Goal: Task Accomplishment & Management: Use online tool/utility

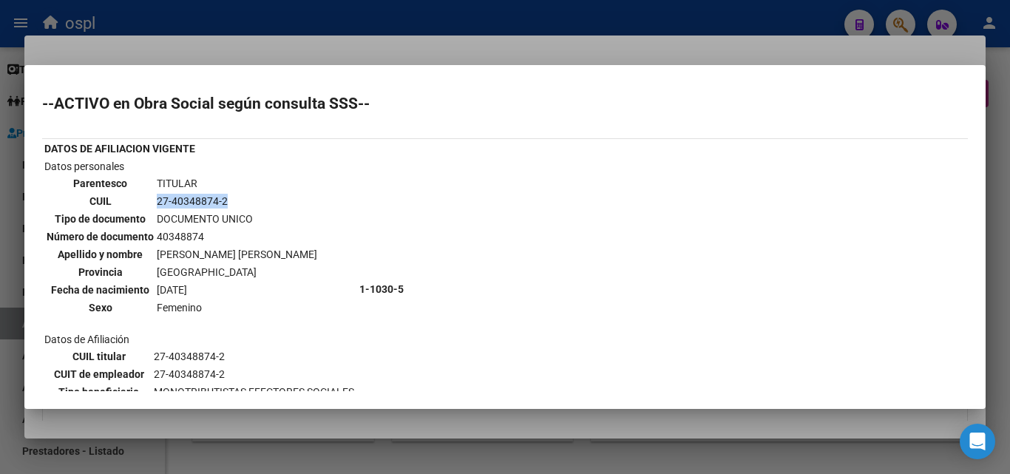
scroll to position [0, 640]
click at [430, 54] on div at bounding box center [505, 237] width 1010 height 474
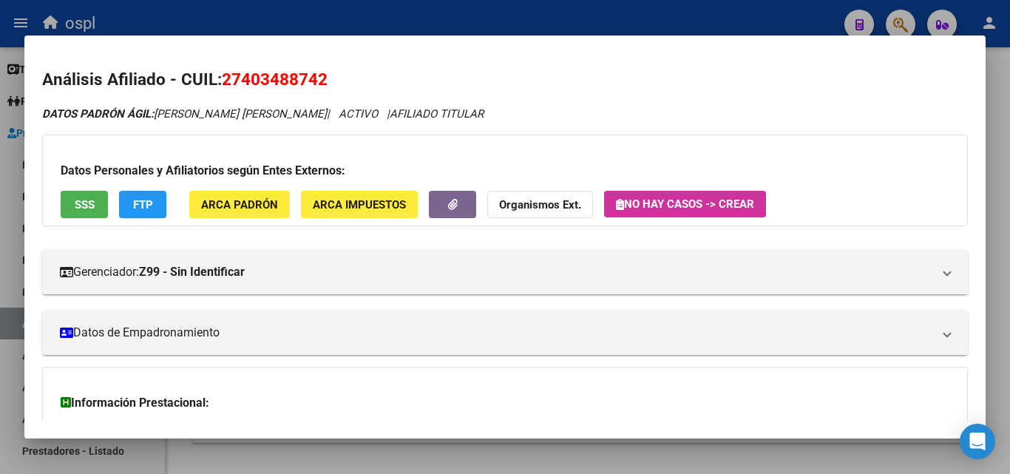
click at [313, 20] on div at bounding box center [505, 237] width 1010 height 474
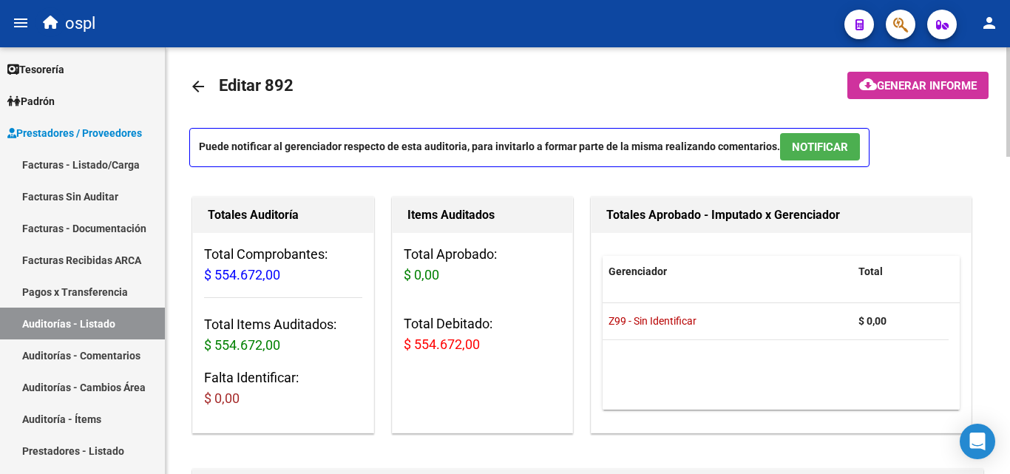
scroll to position [0, 0]
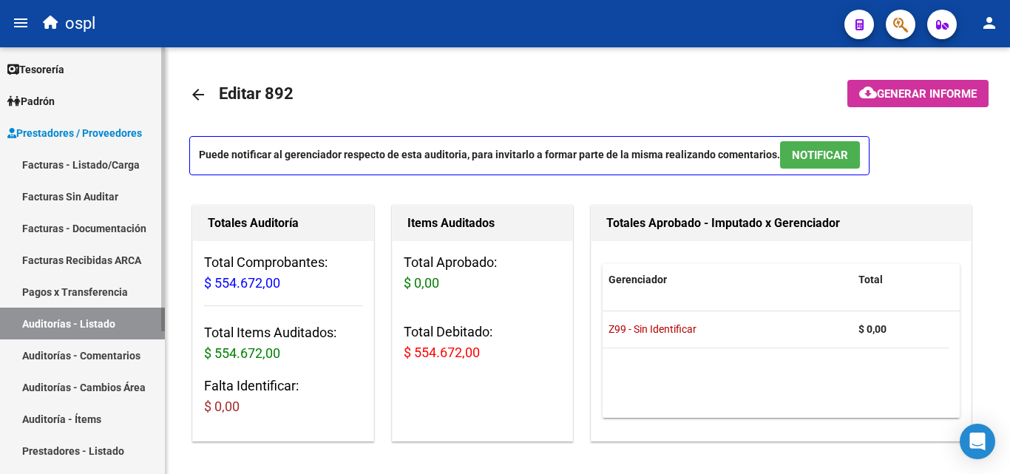
click at [30, 98] on span "Padrón" at bounding box center [30, 101] width 47 height 16
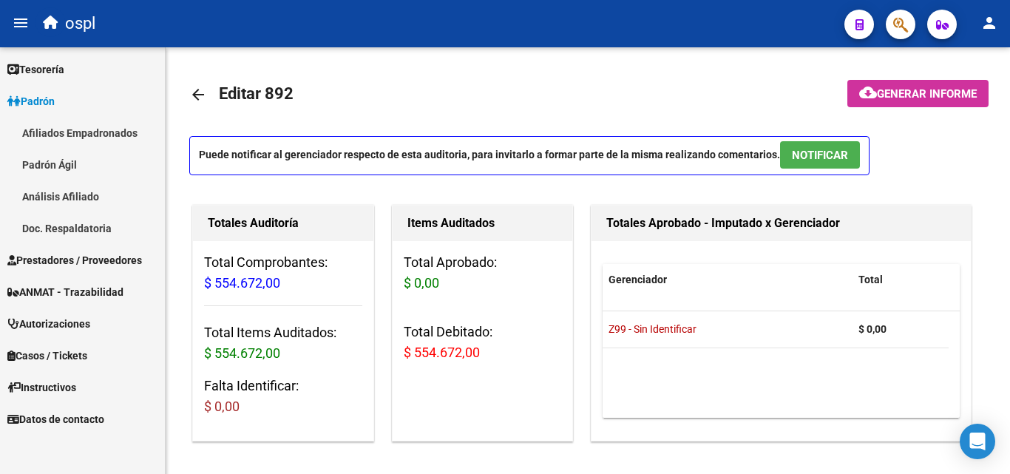
click at [112, 189] on link "Análisis Afiliado" at bounding box center [82, 196] width 165 height 32
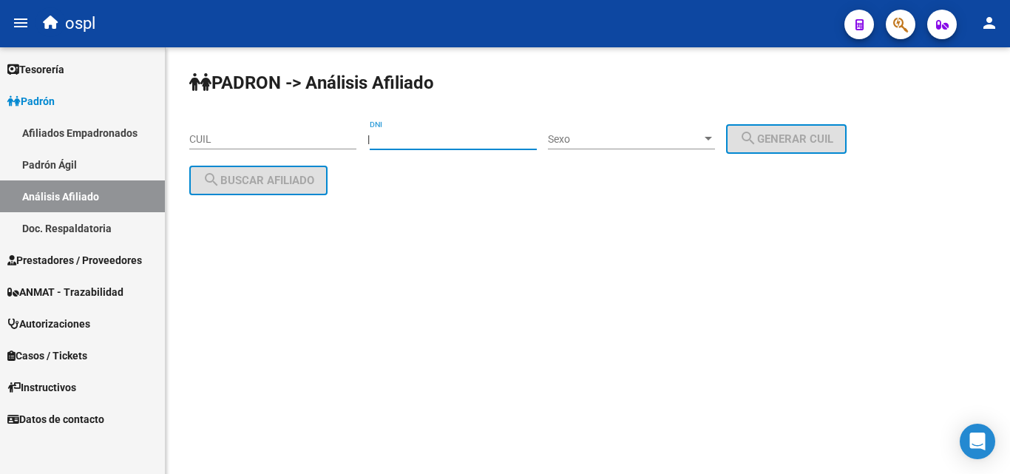
click at [457, 137] on input "DNI" at bounding box center [453, 139] width 167 height 13
type input "40302498"
click at [699, 137] on span "Sexo" at bounding box center [625, 139] width 154 height 13
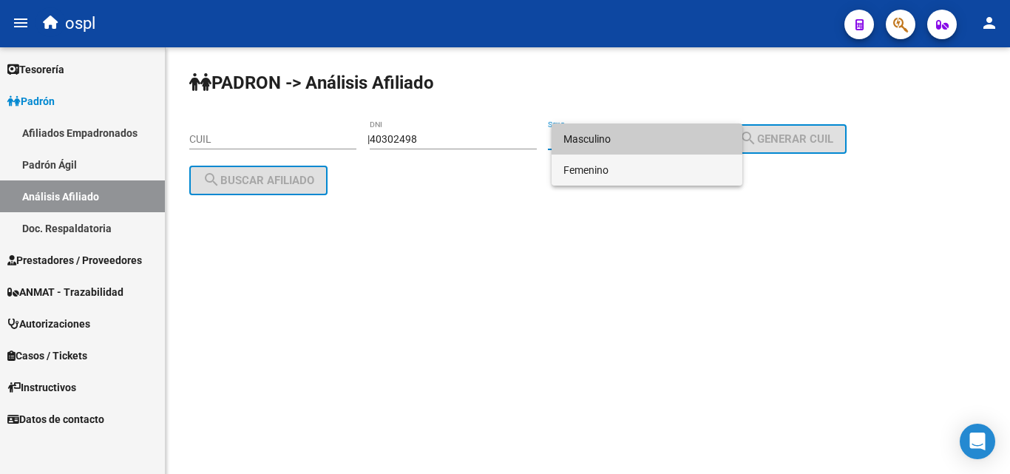
click at [689, 166] on span "Femenino" at bounding box center [646, 170] width 167 height 31
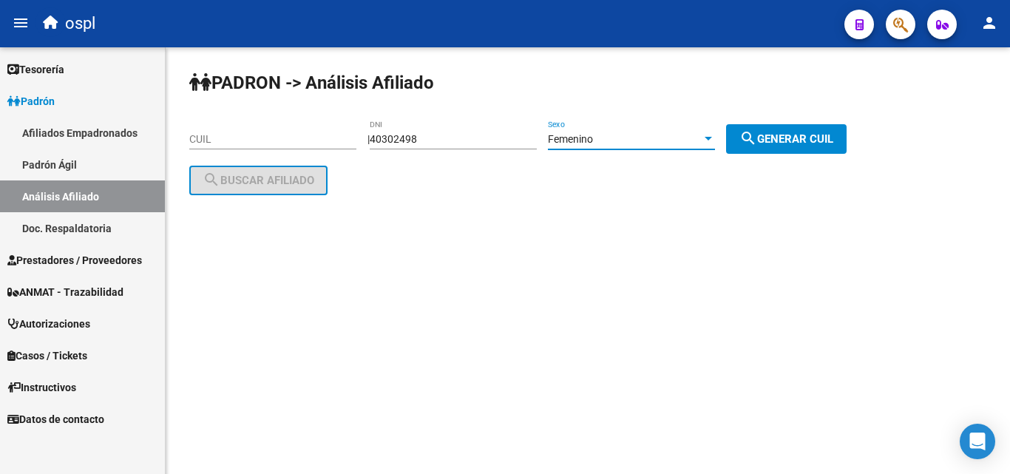
click at [697, 149] on div "Femenino Sexo" at bounding box center [631, 141] width 167 height 42
click at [789, 135] on span "search Generar CUIL" at bounding box center [786, 138] width 94 height 13
type input "27-40302498-3"
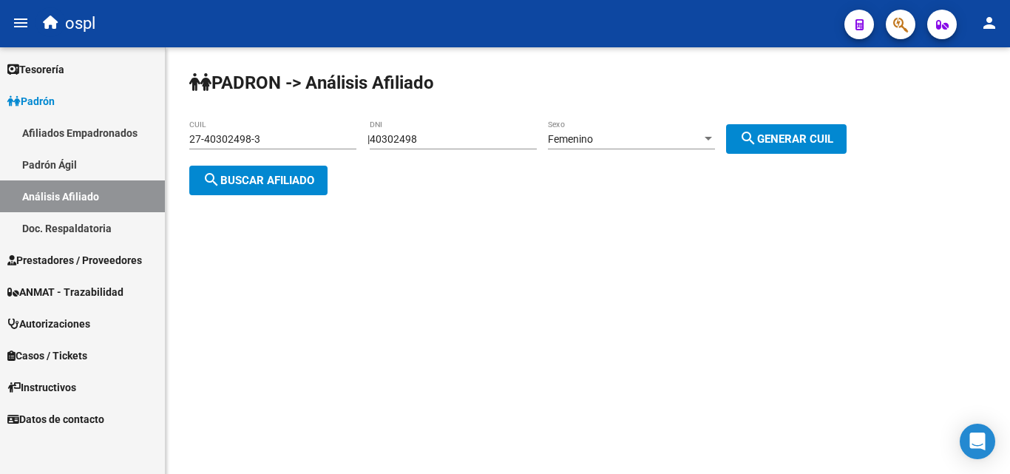
click at [297, 185] on span "search Buscar afiliado" at bounding box center [259, 180] width 112 height 13
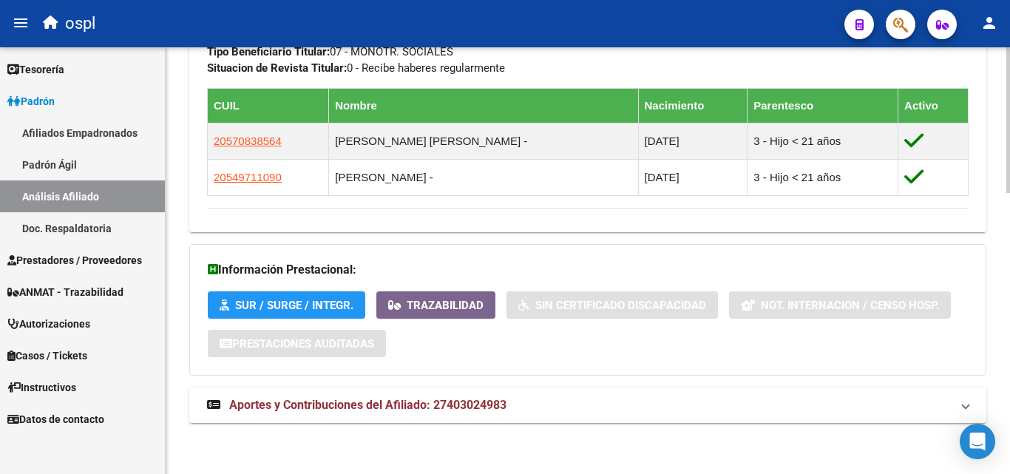
scroll to position [821, 0]
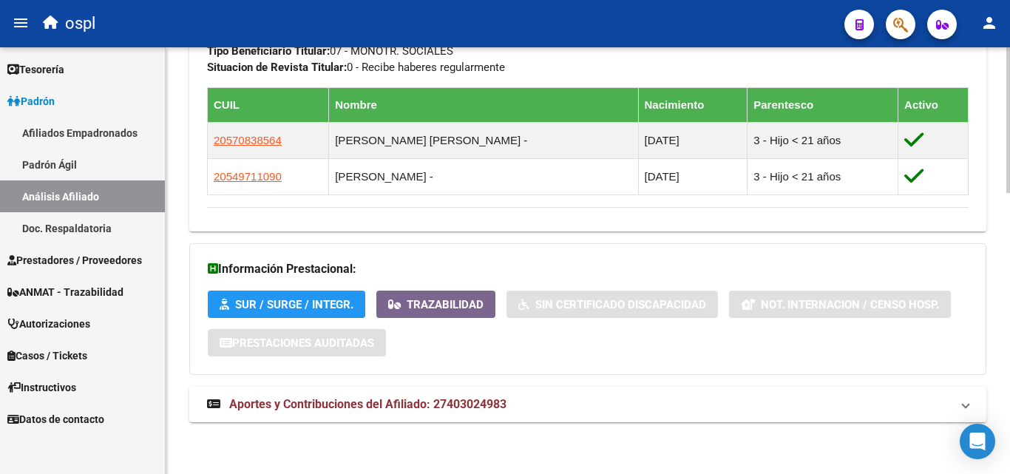
click at [363, 399] on span "Aportes y Contribuciones del Afiliado: 27403024983" at bounding box center [367, 404] width 277 height 14
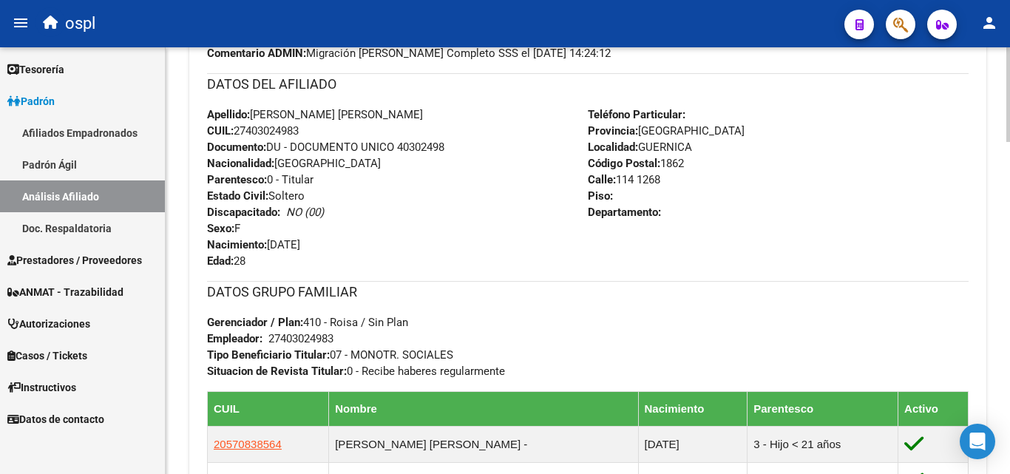
scroll to position [444, 0]
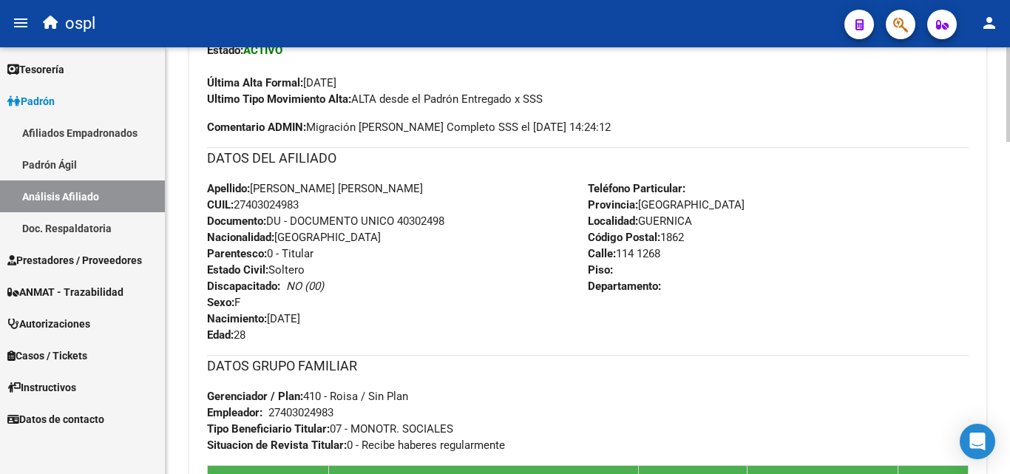
drag, startPoint x: 240, startPoint y: 199, endPoint x: 314, endPoint y: 209, distance: 74.6
click at [314, 209] on div "Apellido: [PERSON_NAME] [PERSON_NAME] CUIL: 27403024983 Documento: DU - DOCUMEN…" at bounding box center [397, 261] width 381 height 163
copy span "27403024983"
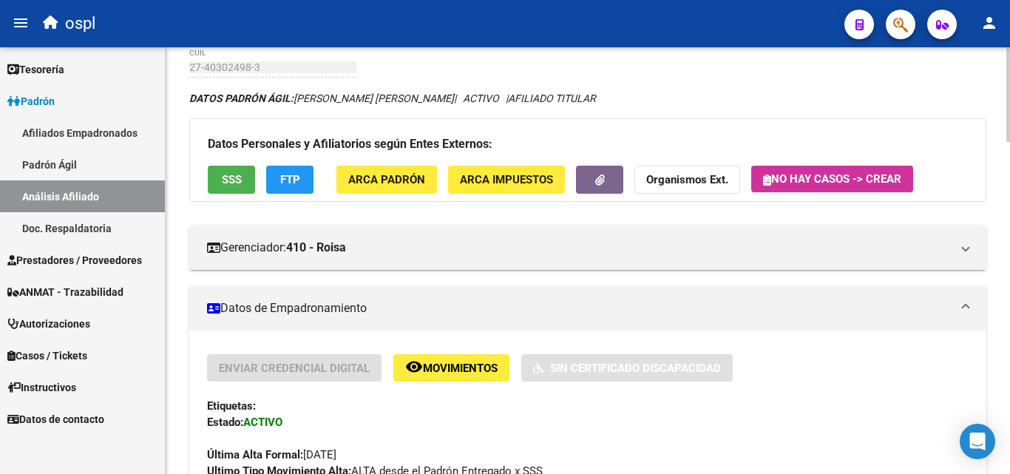
scroll to position [0, 0]
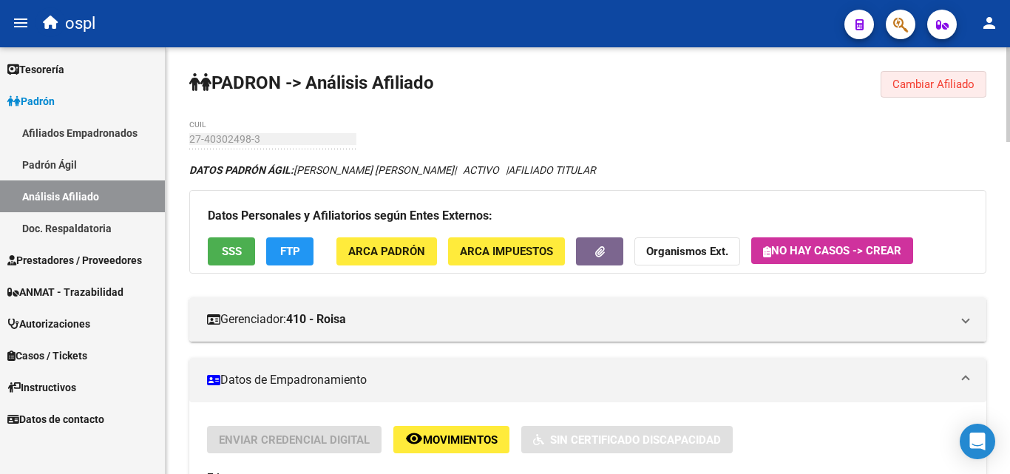
click at [932, 90] on span "Cambiar Afiliado" at bounding box center [933, 84] width 82 height 13
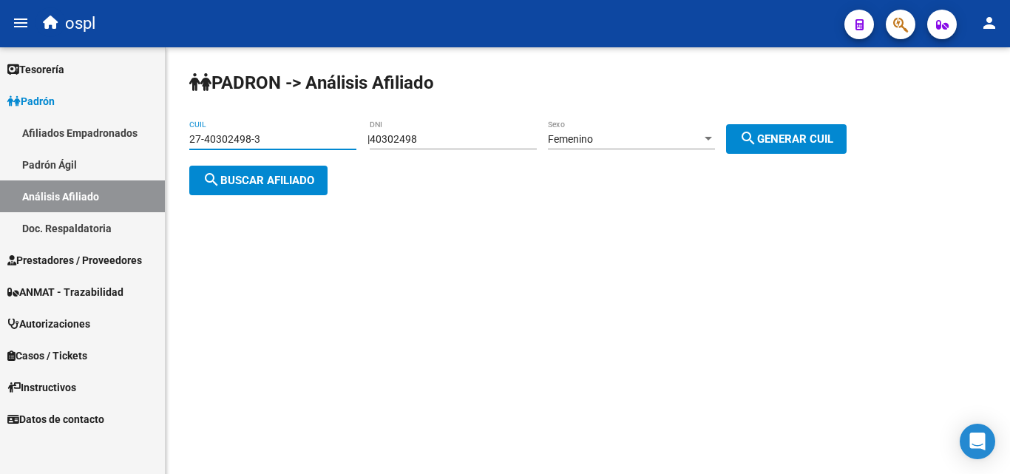
drag, startPoint x: 299, startPoint y: 135, endPoint x: 110, endPoint y: 115, distance: 190.3
click at [110, 115] on mat-sidenav-container "Firma Express Tesorería Auditorías Confirmadas [PERSON_NAME] Afiliados Empadron…" at bounding box center [505, 260] width 1010 height 427
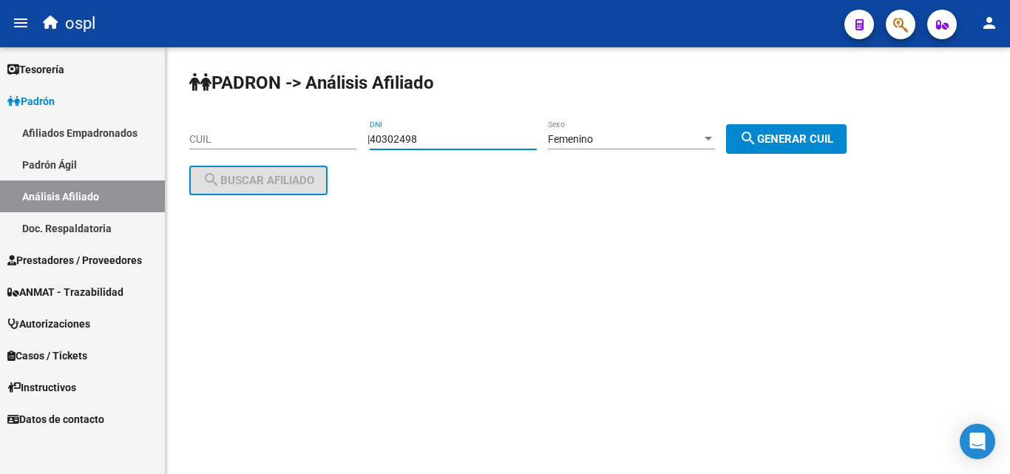
drag, startPoint x: 455, startPoint y: 137, endPoint x: 357, endPoint y: 134, distance: 97.6
click at [357, 134] on app-analisis-afiliado "[PERSON_NAME] -> Análisis Afiliado CUIL | 40302498 DNI Femenino Sexo search Gen…" at bounding box center [523, 159] width 668 height 53
type input "29271083"
click at [773, 132] on span "search Generar CUIL" at bounding box center [786, 138] width 94 height 13
type input "27-29271083-1"
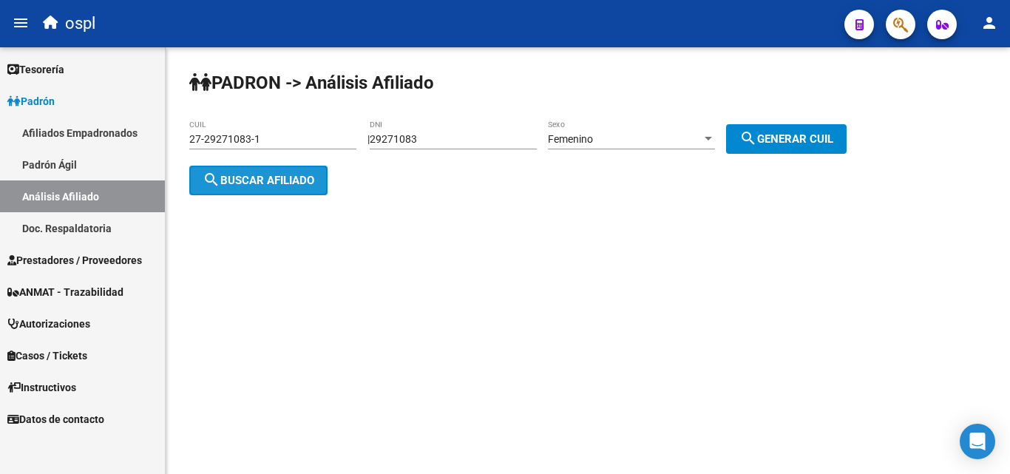
click at [291, 184] on span "search Buscar afiliado" at bounding box center [259, 180] width 112 height 13
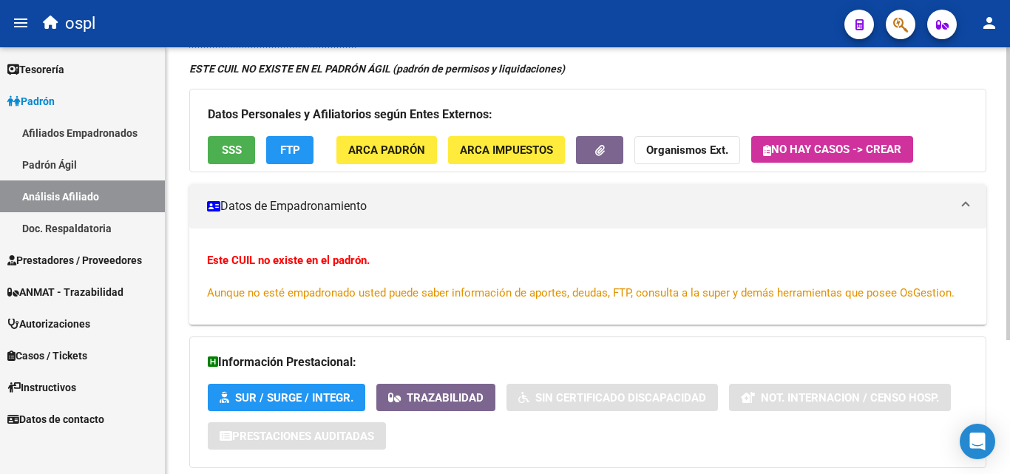
scroll to position [194, 0]
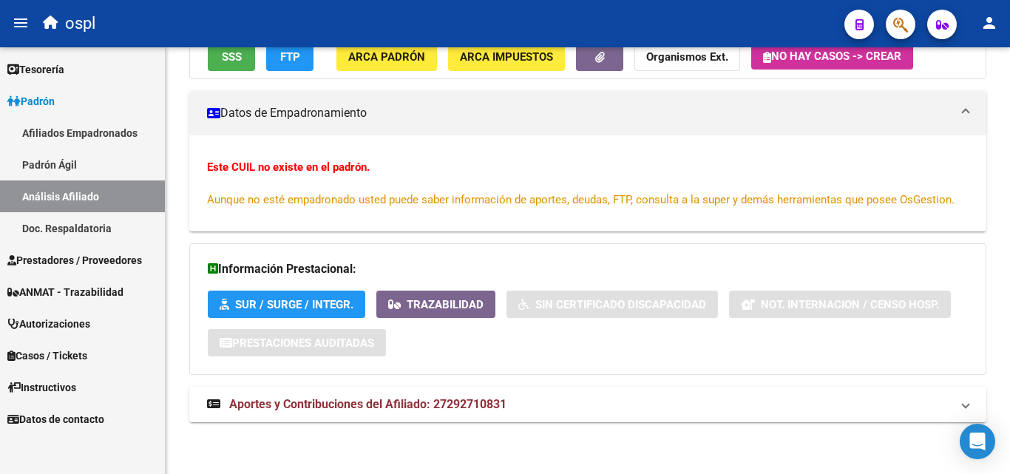
click at [470, 396] on strong "Aportes y Contribuciones del Afiliado: 27292710831" at bounding box center [356, 404] width 299 height 16
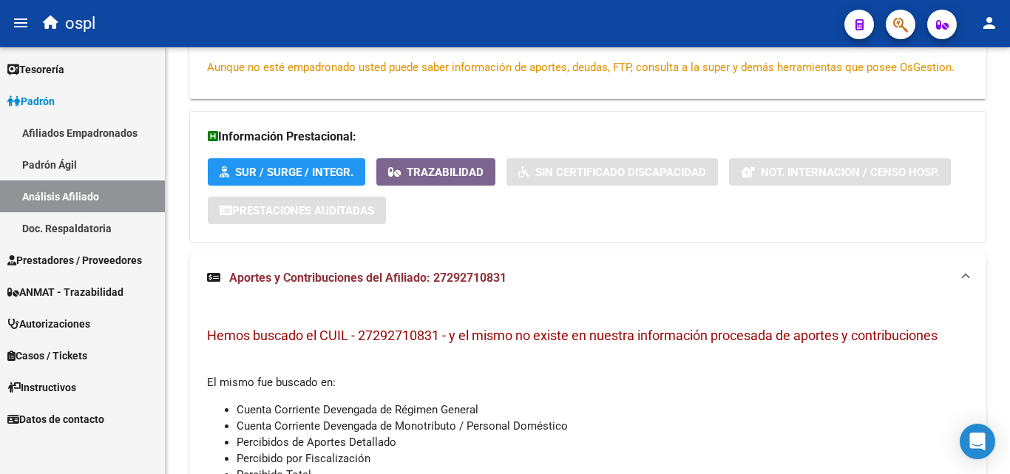
scroll to position [489, 0]
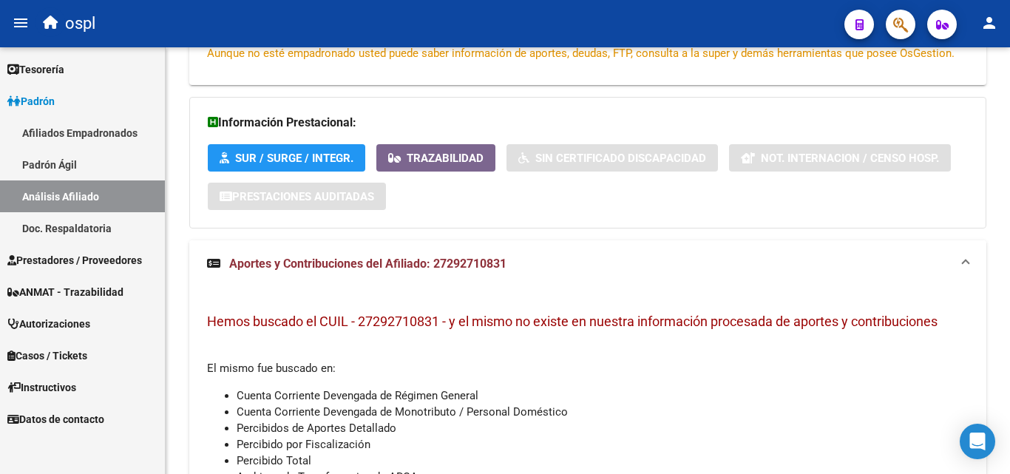
click at [362, 258] on span "Aportes y Contribuciones del Afiliado: 27292710831" at bounding box center [367, 264] width 277 height 14
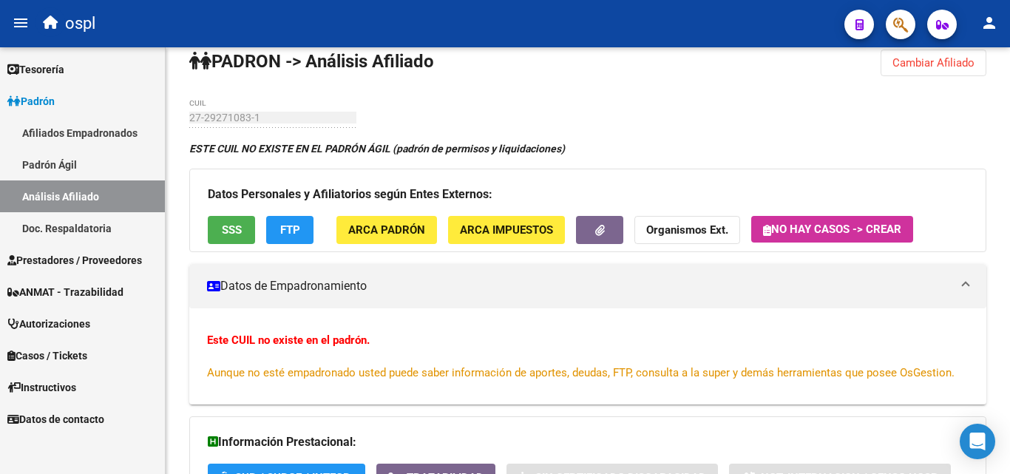
scroll to position [0, 0]
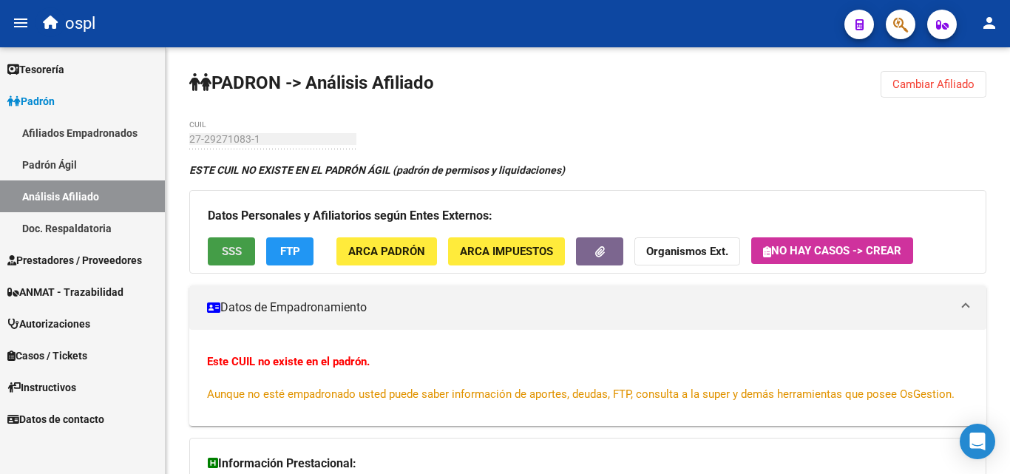
click at [233, 253] on span "SSS" at bounding box center [232, 251] width 20 height 13
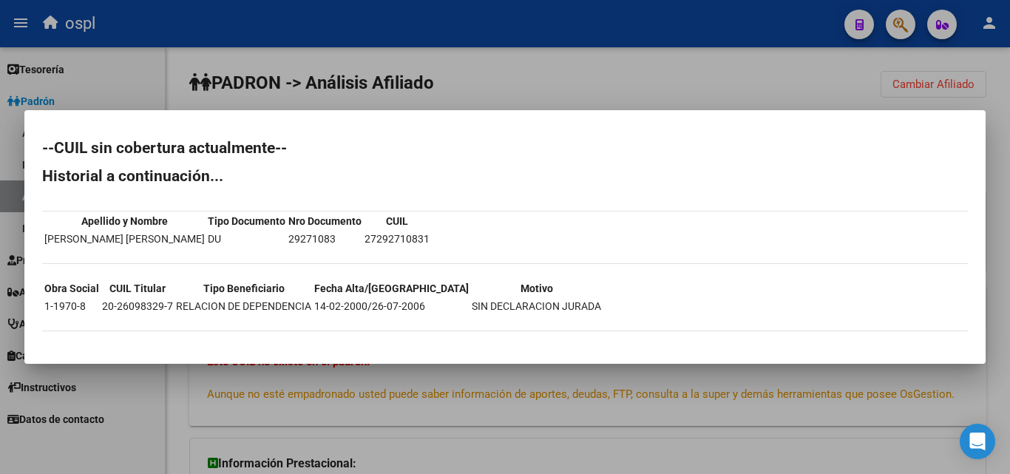
click at [466, 101] on div at bounding box center [505, 237] width 1010 height 474
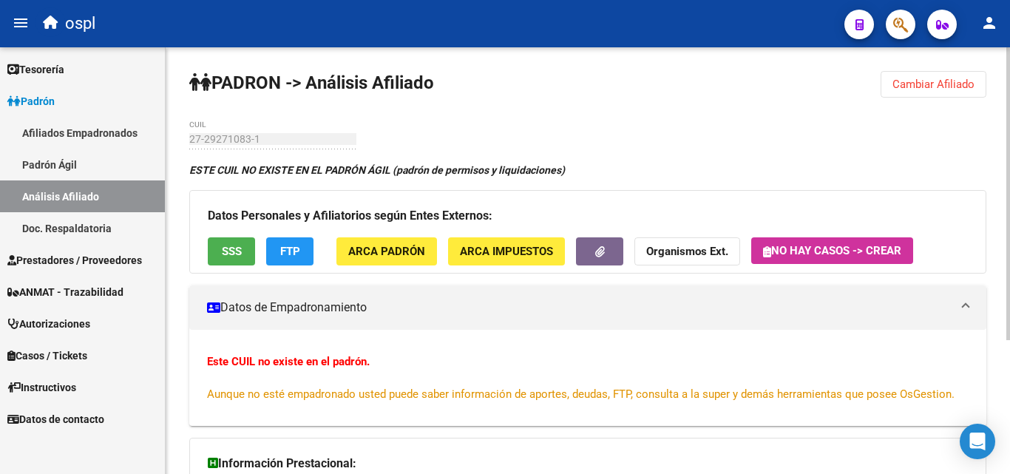
click at [896, 76] on button "Cambiar Afiliado" at bounding box center [934, 84] width 106 height 27
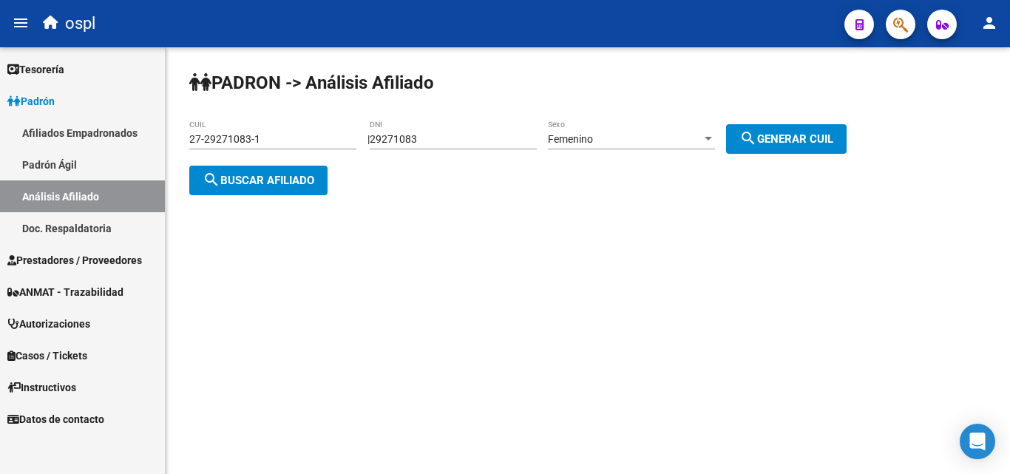
drag, startPoint x: 291, startPoint y: 131, endPoint x: 180, endPoint y: 140, distance: 112.1
click at [180, 140] on div "[PERSON_NAME] -> Análisis Afiliado 27-29271083-1 CUIL | 29271083 DNI Femenino S…" at bounding box center [588, 144] width 844 height 195
drag, startPoint x: 268, startPoint y: 140, endPoint x: 186, endPoint y: 138, distance: 82.8
click at [186, 138] on div "[PERSON_NAME] -> Análisis Afiliado 27-29271083-1 CUIL | 29271083 DNI Femenino S…" at bounding box center [588, 144] width 844 height 195
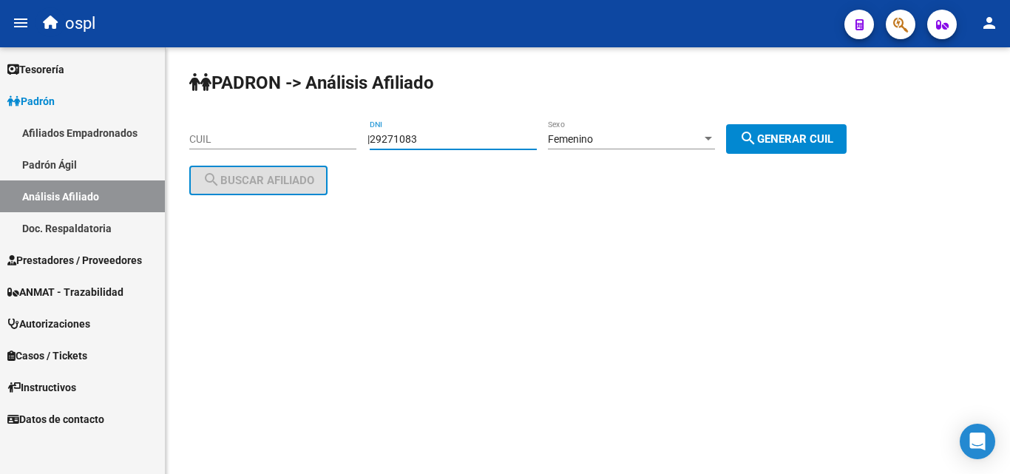
drag, startPoint x: 461, startPoint y: 137, endPoint x: 347, endPoint y: 121, distance: 115.7
click at [347, 133] on app-analisis-afiliado "[PERSON_NAME] -> Análisis Afiliado CUIL | 29271083 DNI Femenino Sexo search Gen…" at bounding box center [523, 159] width 668 height 53
type input "4192361"
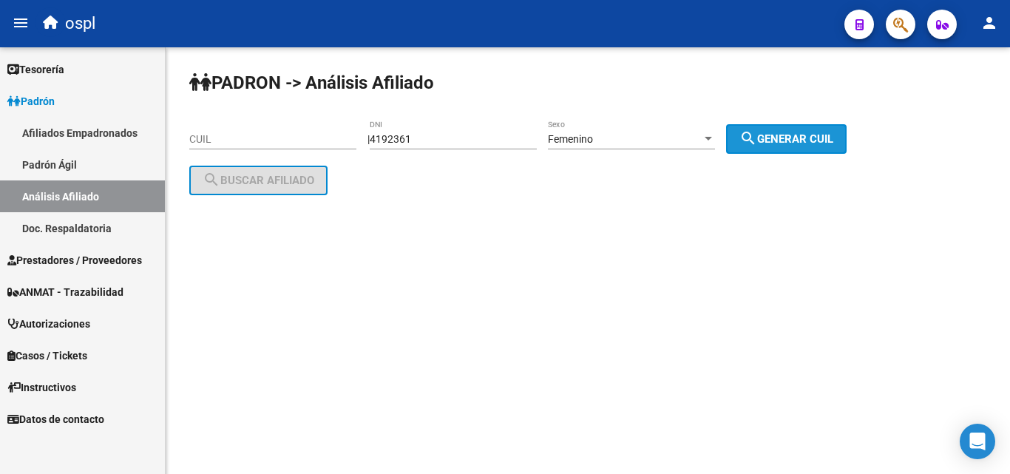
click at [800, 135] on span "search Generar CUIL" at bounding box center [786, 138] width 94 height 13
type input "27-04192361-5"
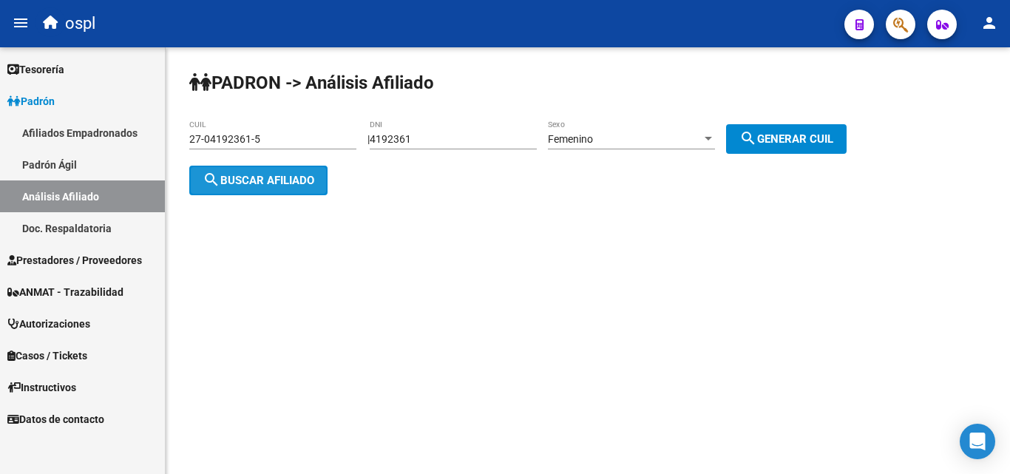
click at [265, 177] on span "search Buscar afiliado" at bounding box center [259, 180] width 112 height 13
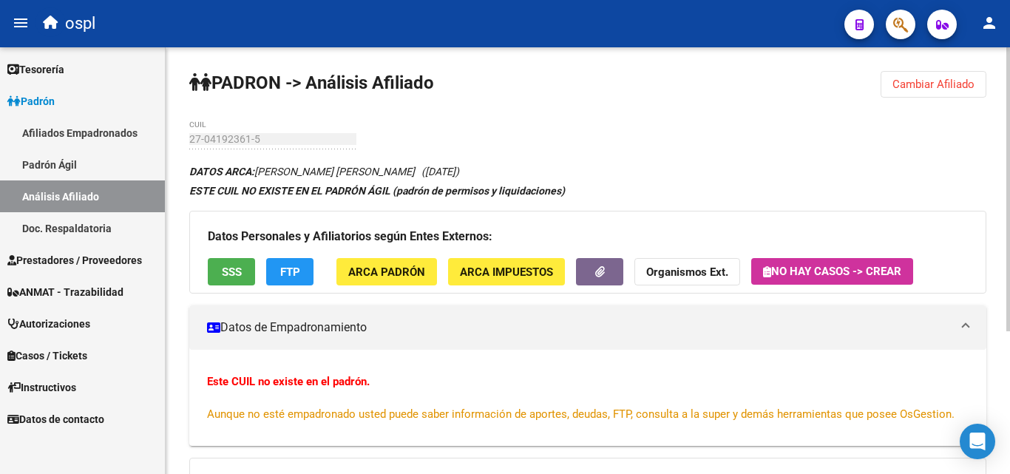
click at [950, 87] on span "Cambiar Afiliado" at bounding box center [933, 84] width 82 height 13
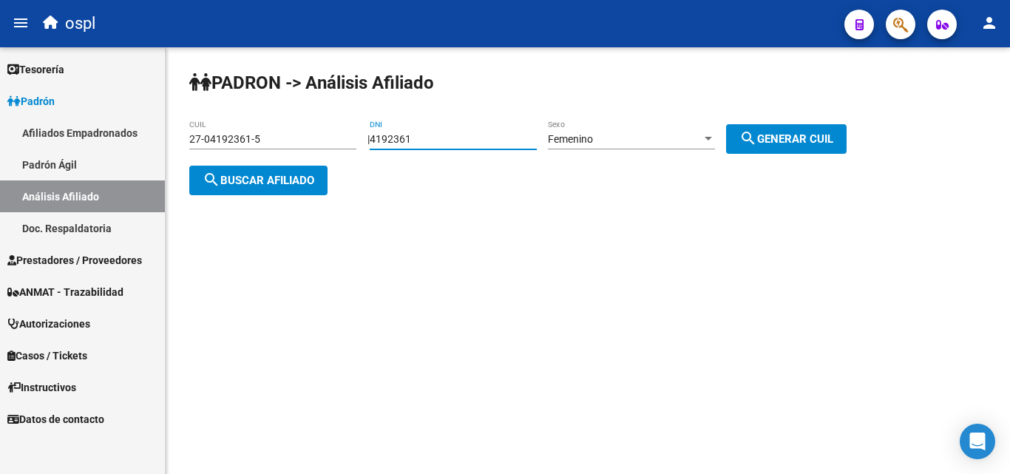
click at [406, 139] on input "4192361" at bounding box center [453, 139] width 167 height 13
type input "41922361"
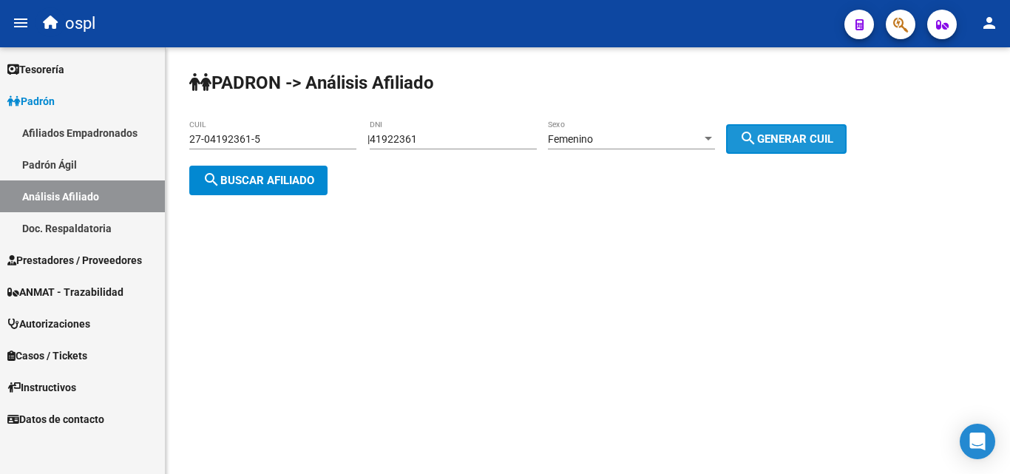
click at [772, 146] on button "search Generar CUIL" at bounding box center [786, 139] width 121 height 30
type input "27-41922361-7"
click at [263, 177] on span "search Buscar afiliado" at bounding box center [259, 180] width 112 height 13
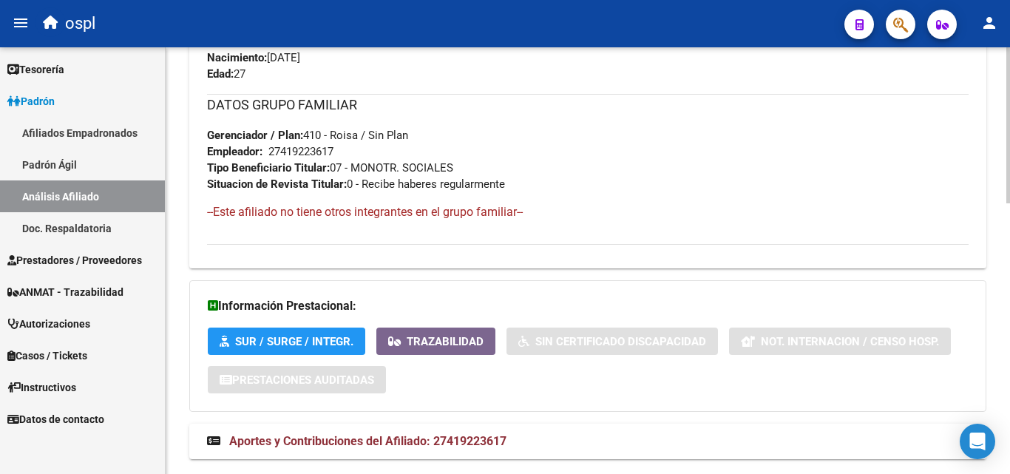
scroll to position [742, 0]
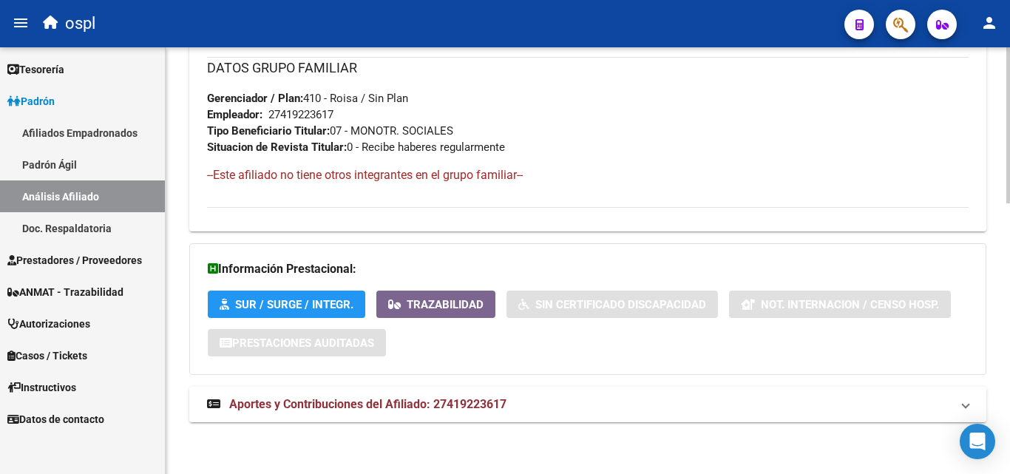
click at [441, 408] on span "Aportes y Contribuciones del Afiliado: 27419223617" at bounding box center [367, 404] width 277 height 14
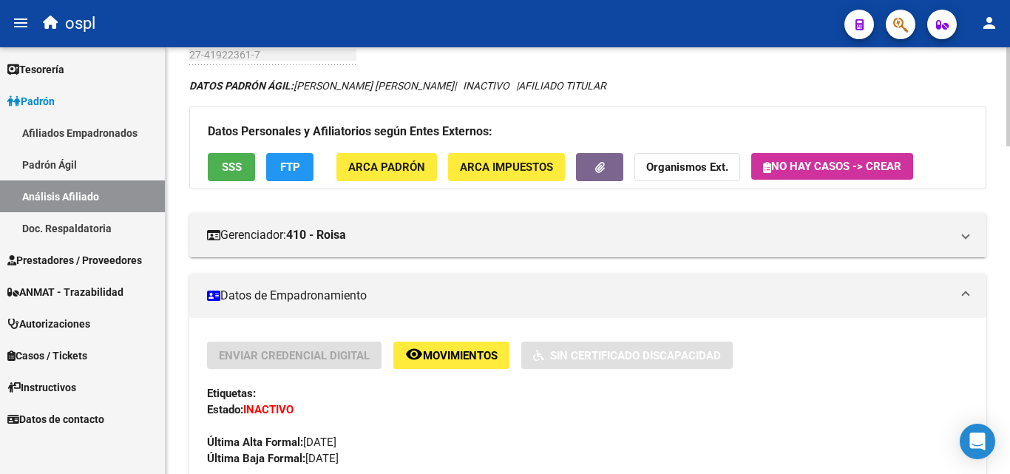
scroll to position [0, 0]
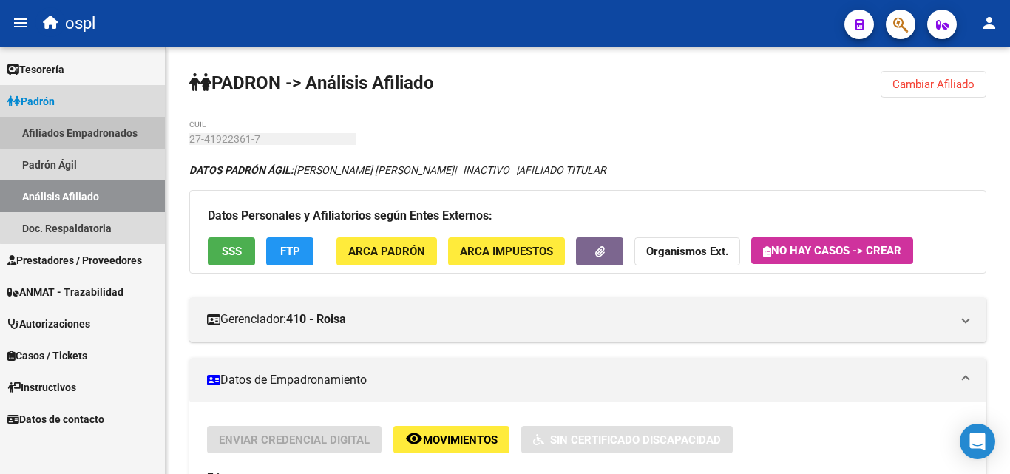
click at [95, 125] on link "Afiliados Empadronados" at bounding box center [82, 133] width 165 height 32
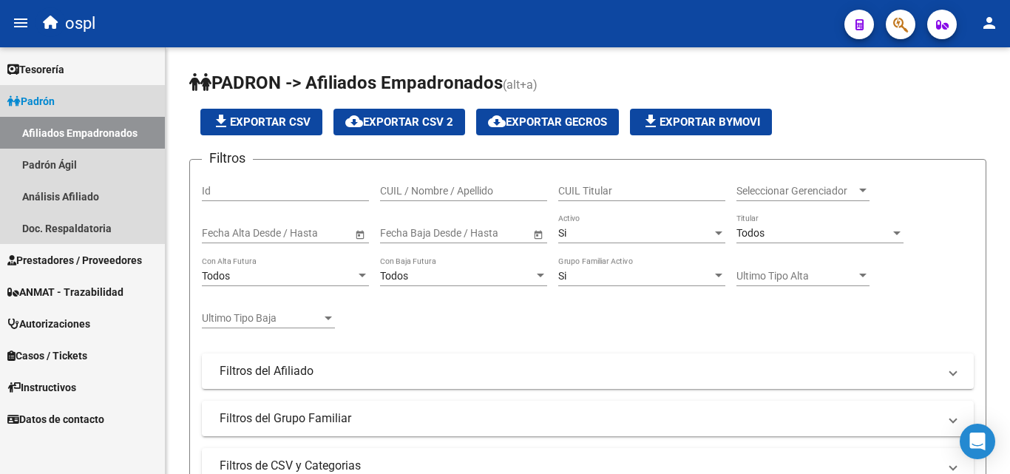
click at [88, 89] on link "Padrón" at bounding box center [82, 101] width 165 height 32
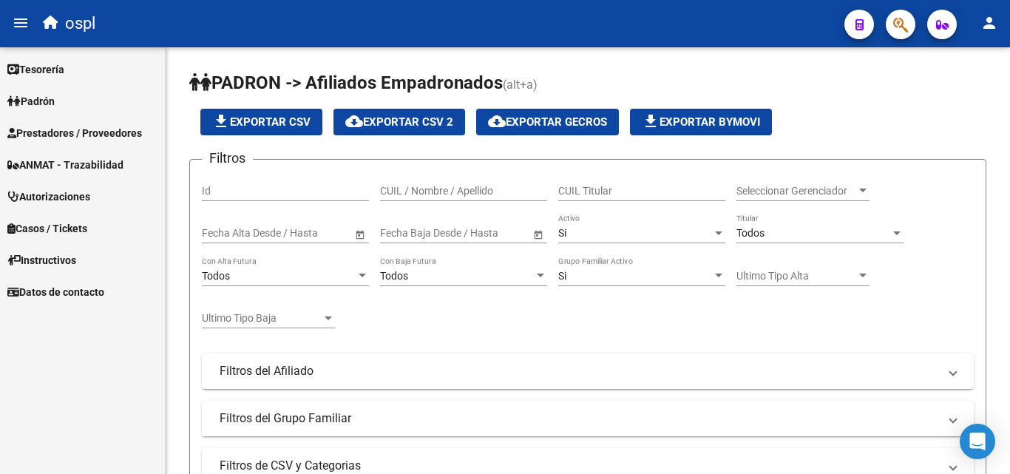
click at [104, 138] on span "Prestadores / Proveedores" at bounding box center [74, 133] width 135 height 16
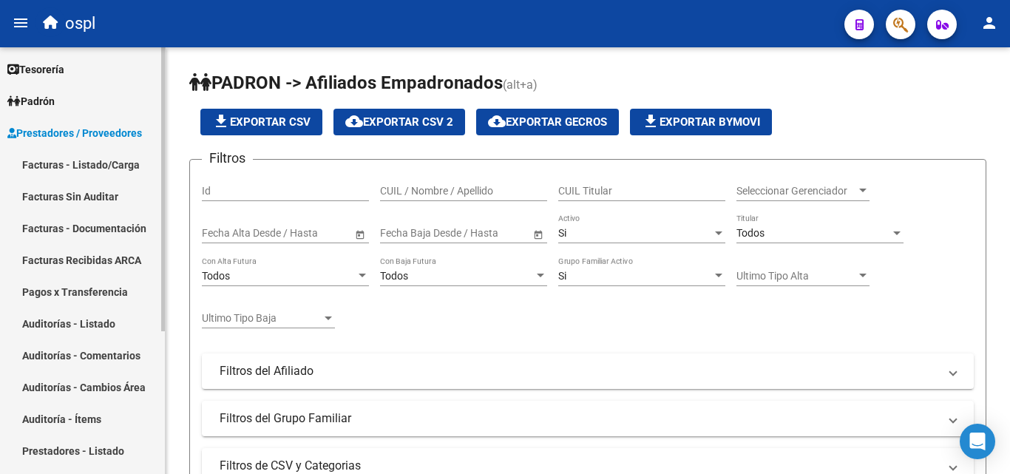
click at [115, 160] on link "Facturas - Listado/Carga" at bounding box center [82, 165] width 165 height 32
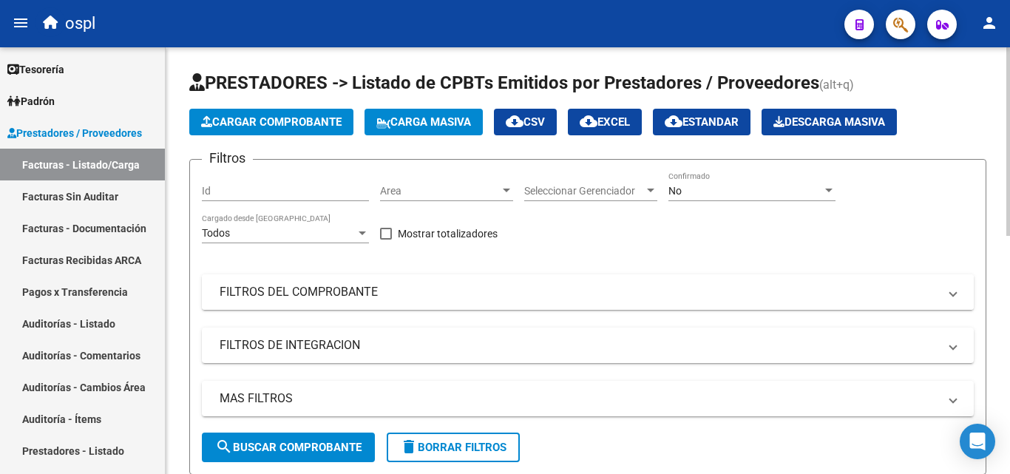
click at [510, 282] on mat-expansion-panel-header "FILTROS DEL COMPROBANTE" at bounding box center [588, 291] width 772 height 35
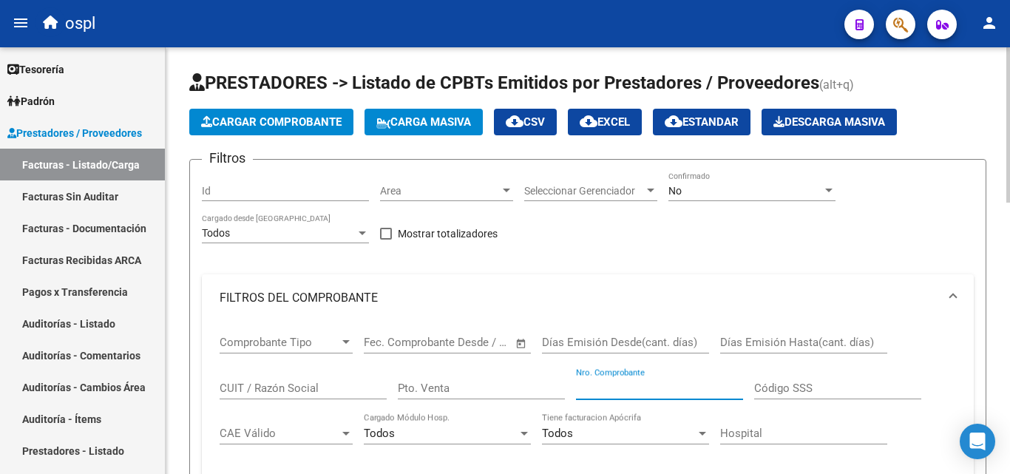
click at [617, 382] on input "Nro. Comprobante" at bounding box center [659, 388] width 167 height 13
type input "4000"
click at [601, 283] on mat-expansion-panel-header "FILTROS DEL COMPROBANTE" at bounding box center [588, 297] width 772 height 47
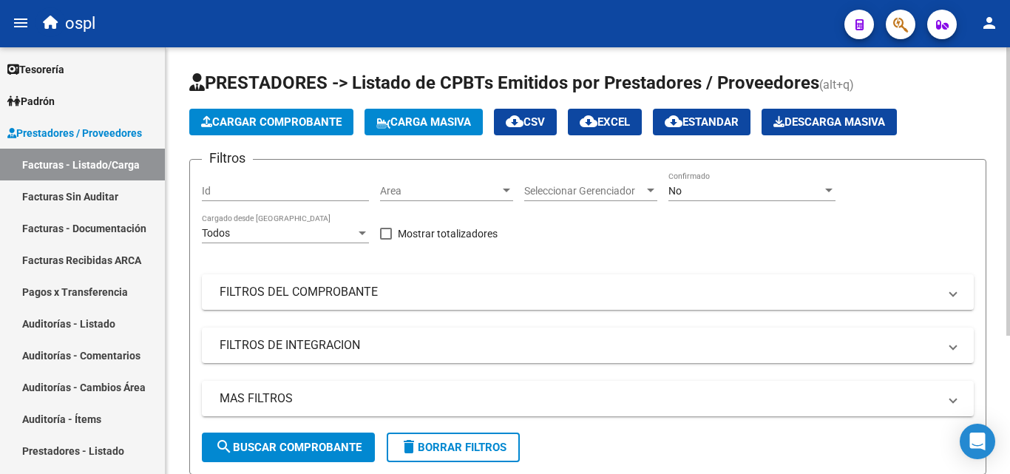
click at [564, 230] on div "Filtros Id Area Area Seleccionar Gerenciador Seleccionar Gerenciador No Confirm…" at bounding box center [588, 302] width 772 height 261
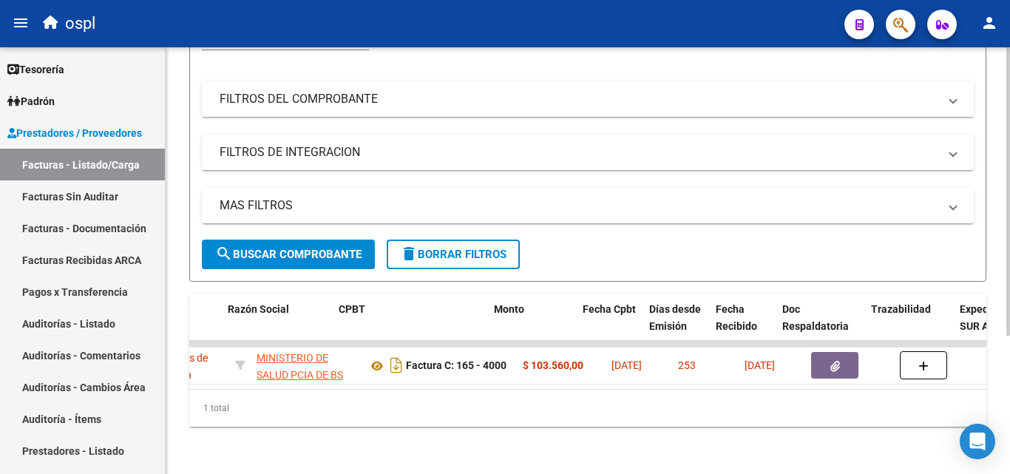
scroll to position [0, 432]
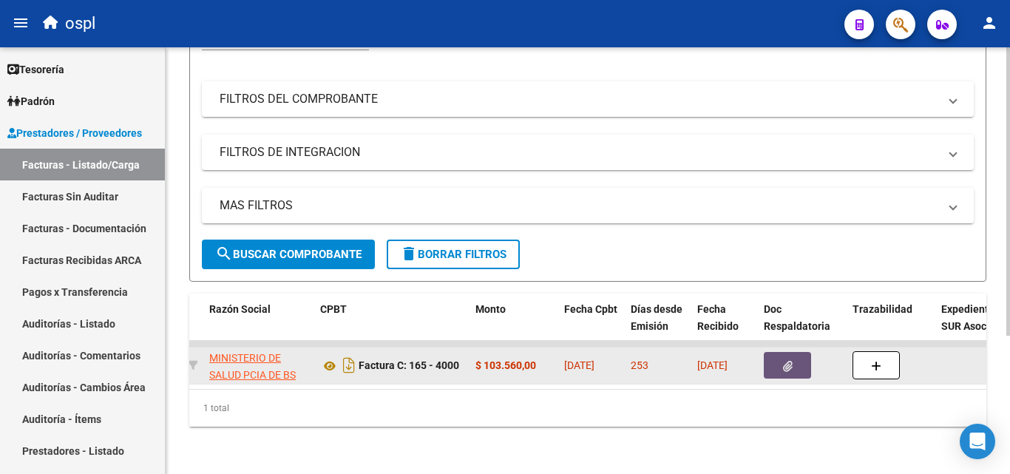
click at [783, 361] on icon "button" at bounding box center [788, 366] width 10 height 11
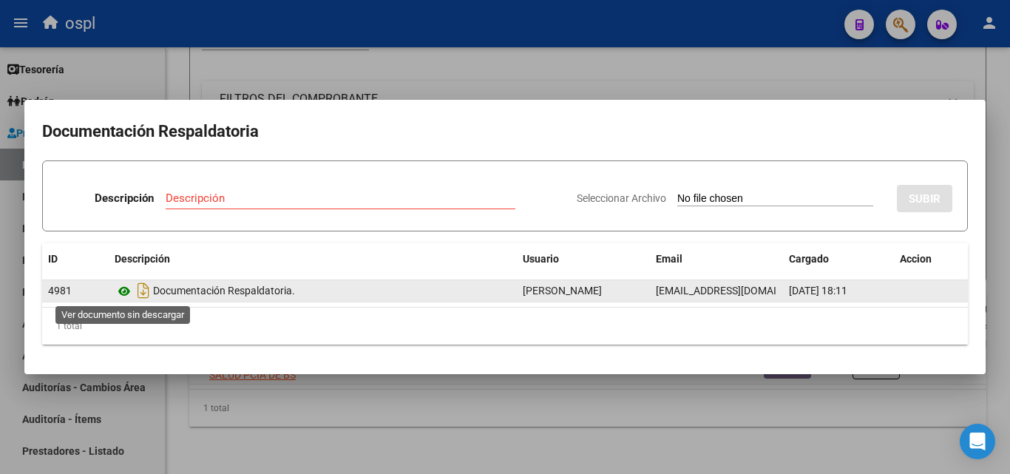
click at [127, 286] on icon at bounding box center [124, 291] width 19 height 18
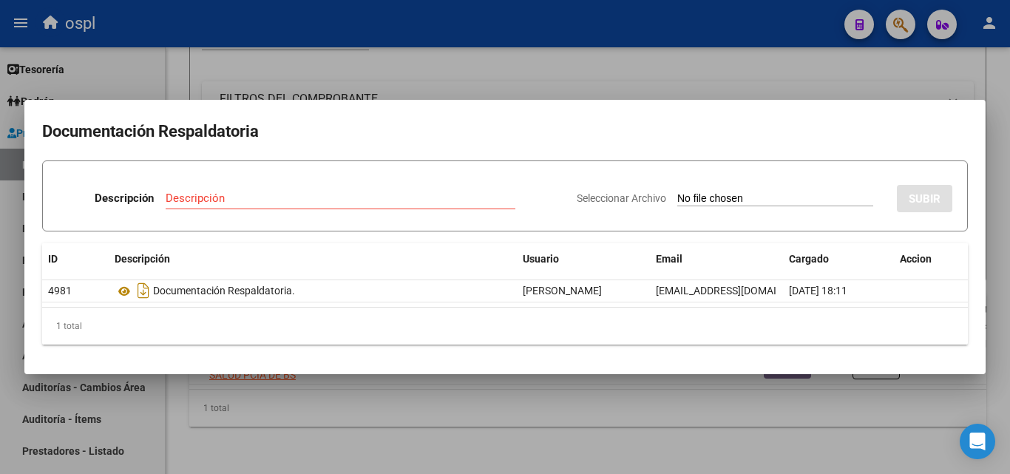
click at [464, 78] on div at bounding box center [505, 237] width 1010 height 474
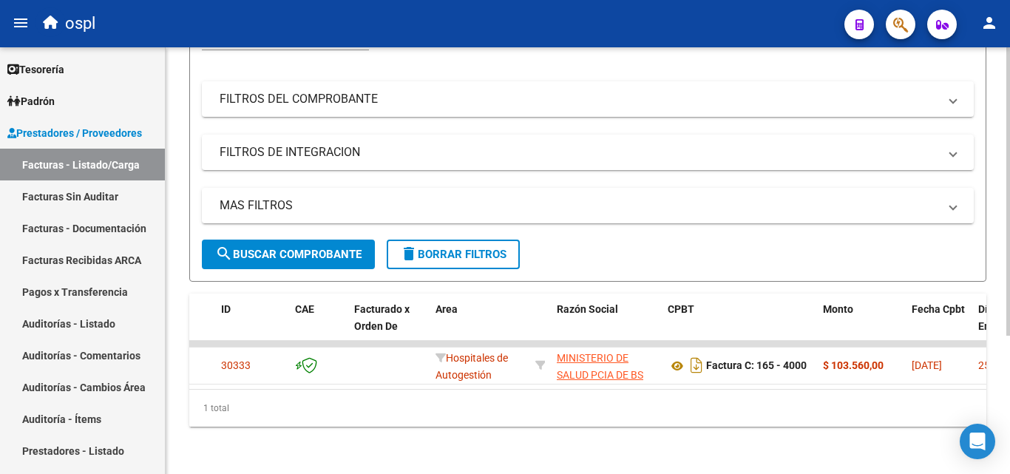
scroll to position [0, 0]
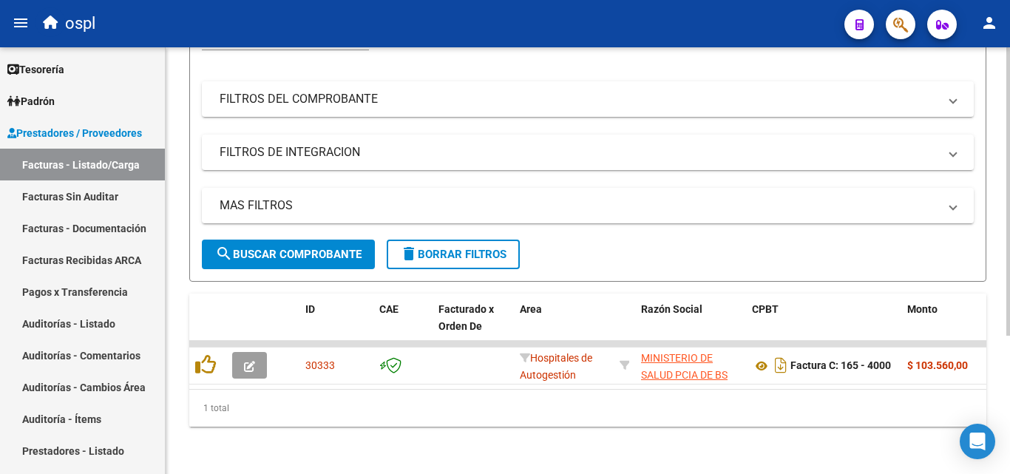
click at [337, 430] on div "Video tutorial PRESTADORES -> Listado de CPBTs Emitidos por Prestadores / Prove…" at bounding box center [588, 164] width 844 height 620
click at [184, 272] on div "Video tutorial PRESTADORES -> Listado de CPBTs Emitidos por Prestadores / Prove…" at bounding box center [588, 164] width 844 height 620
click at [181, 262] on div "Video tutorial PRESTADORES -> Listado de CPBTs Emitidos por Prestadores / Prove…" at bounding box center [588, 164] width 844 height 620
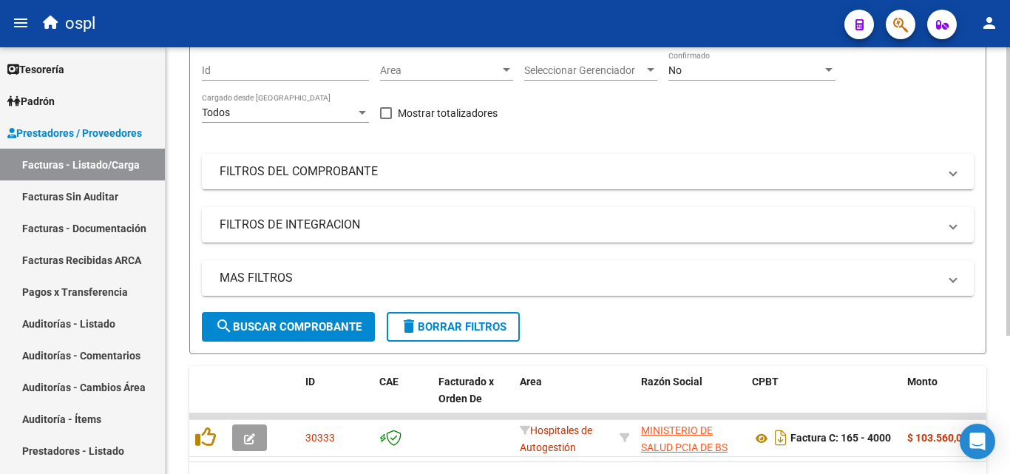
scroll to position [205, 0]
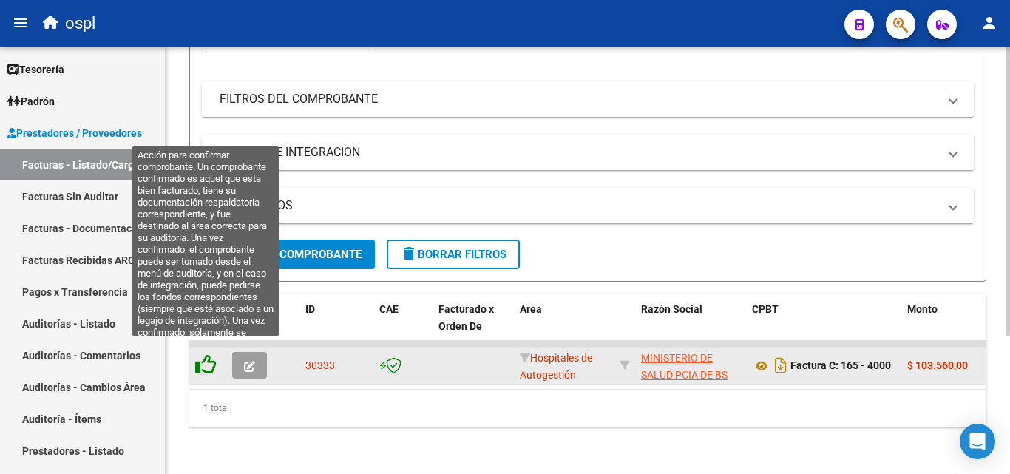
click at [211, 354] on icon at bounding box center [205, 364] width 21 height 21
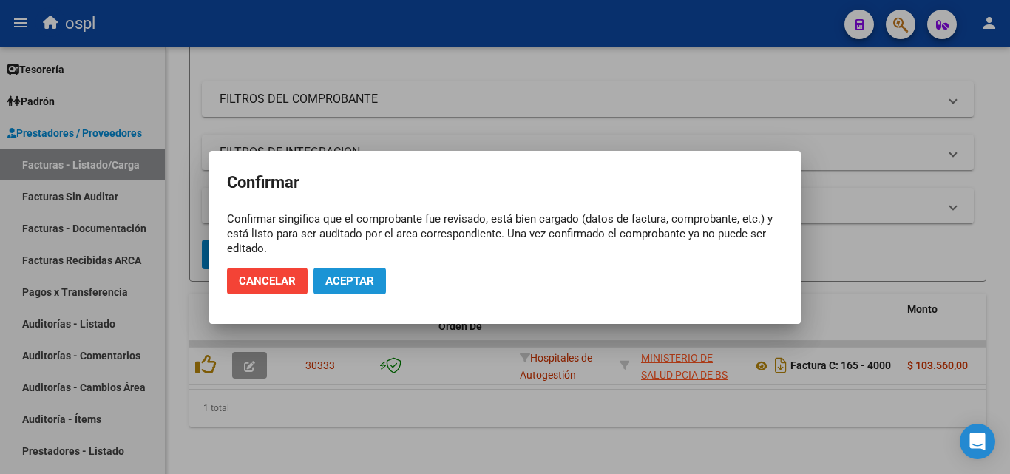
click at [337, 283] on span "Aceptar" at bounding box center [349, 280] width 49 height 13
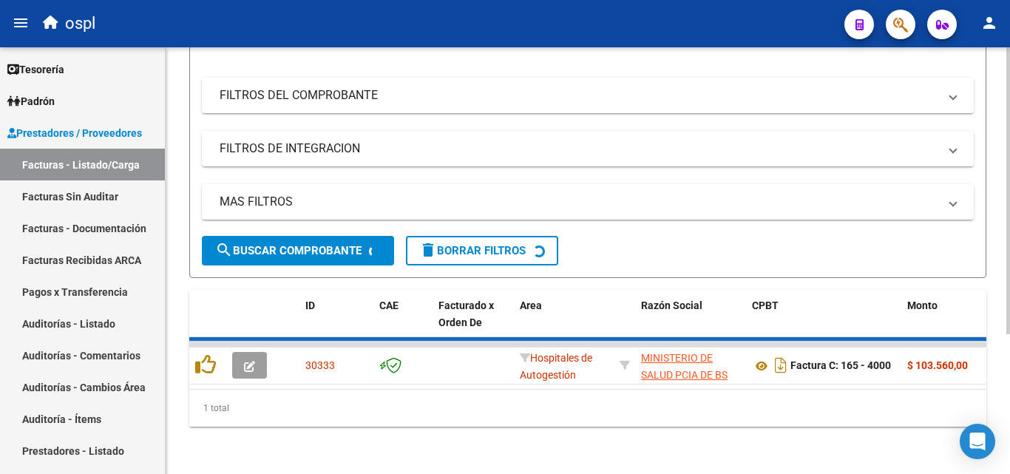
scroll to position [182, 0]
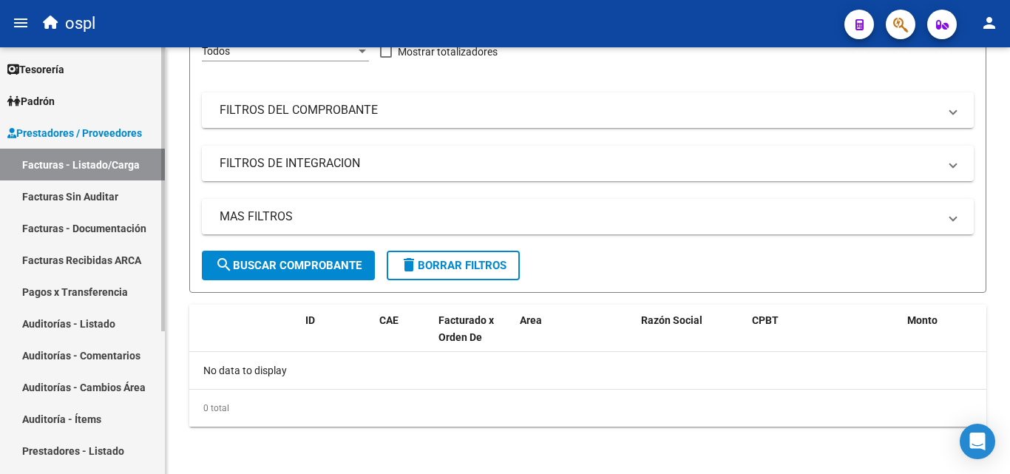
click at [116, 193] on link "Facturas Sin Auditar" at bounding box center [82, 196] width 165 height 32
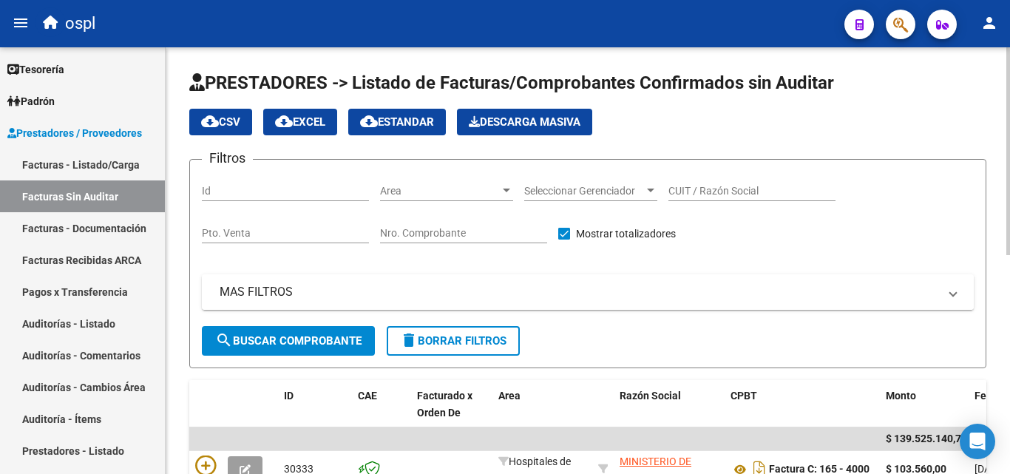
click at [598, 282] on mat-expansion-panel-header "MAS FILTROS" at bounding box center [588, 291] width 772 height 35
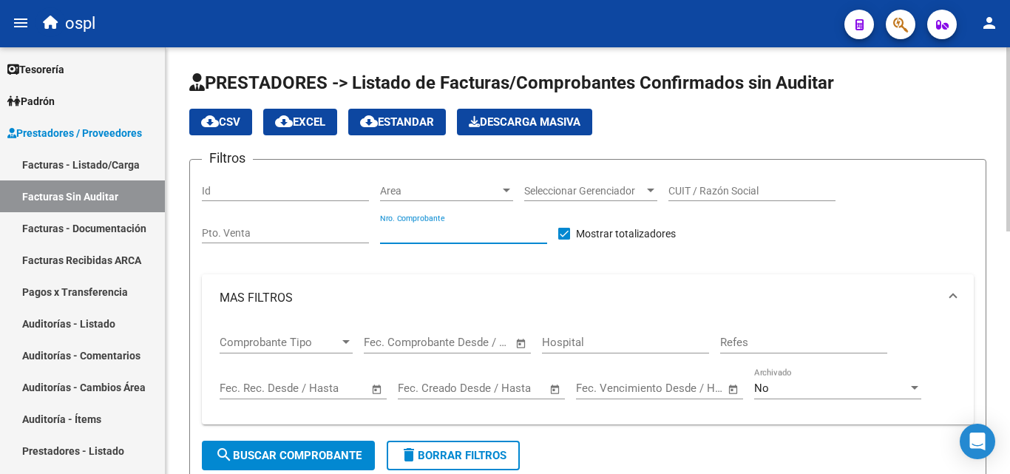
click at [499, 234] on input "Nro. Comprobante" at bounding box center [463, 233] width 167 height 13
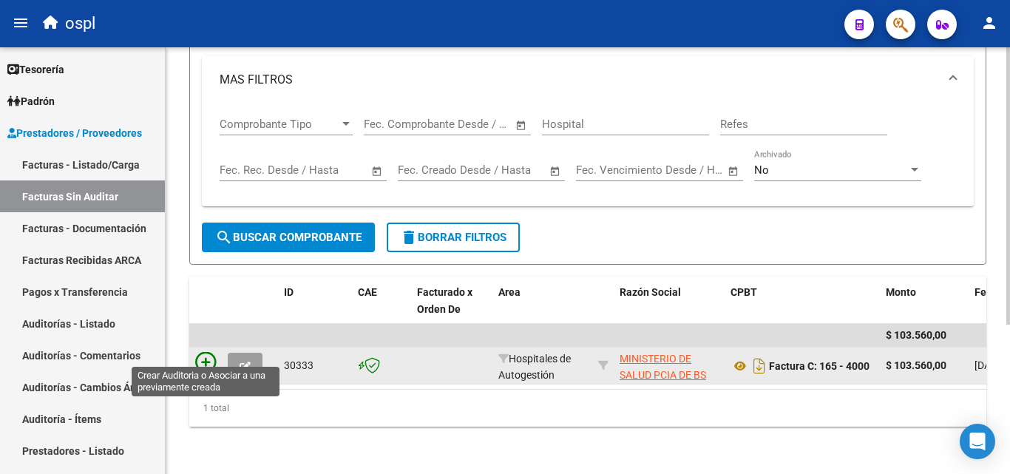
type input "4000"
click at [203, 355] on icon at bounding box center [205, 362] width 21 height 21
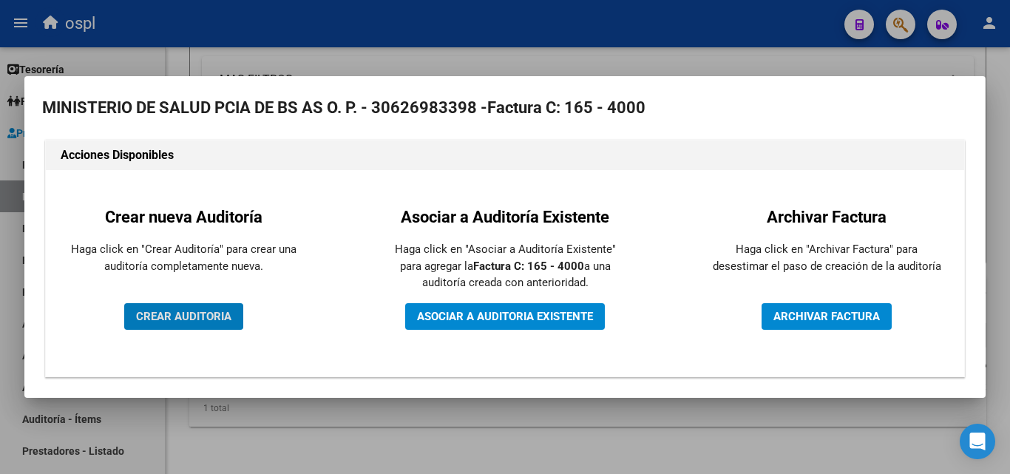
click at [206, 317] on span "CREAR AUDITORIA" at bounding box center [183, 316] width 95 height 13
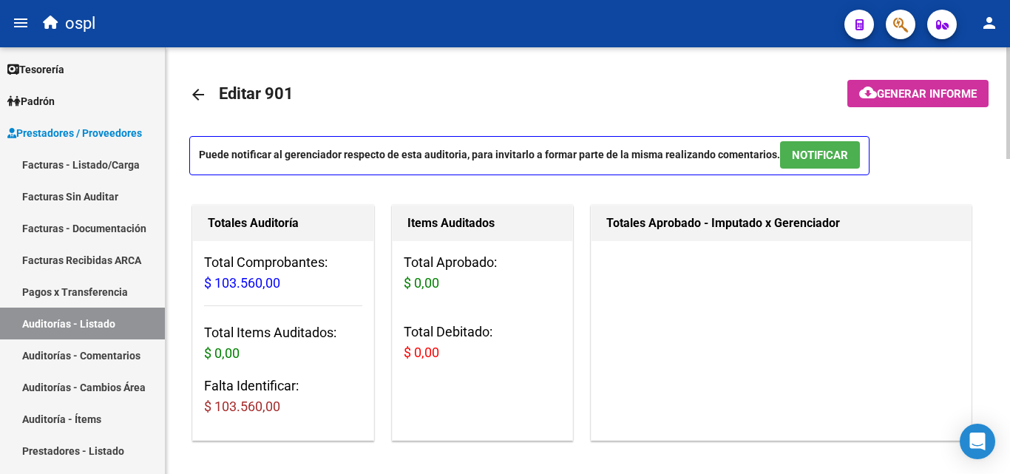
click at [407, 180] on div "Puede notificar al gerenciador respecto de esta auditoria, para invitarlo a for…" at bounding box center [587, 160] width 797 height 48
click at [408, 108] on mat-toolbar-row "arrow_back Editar 901" at bounding box center [500, 94] width 622 height 47
